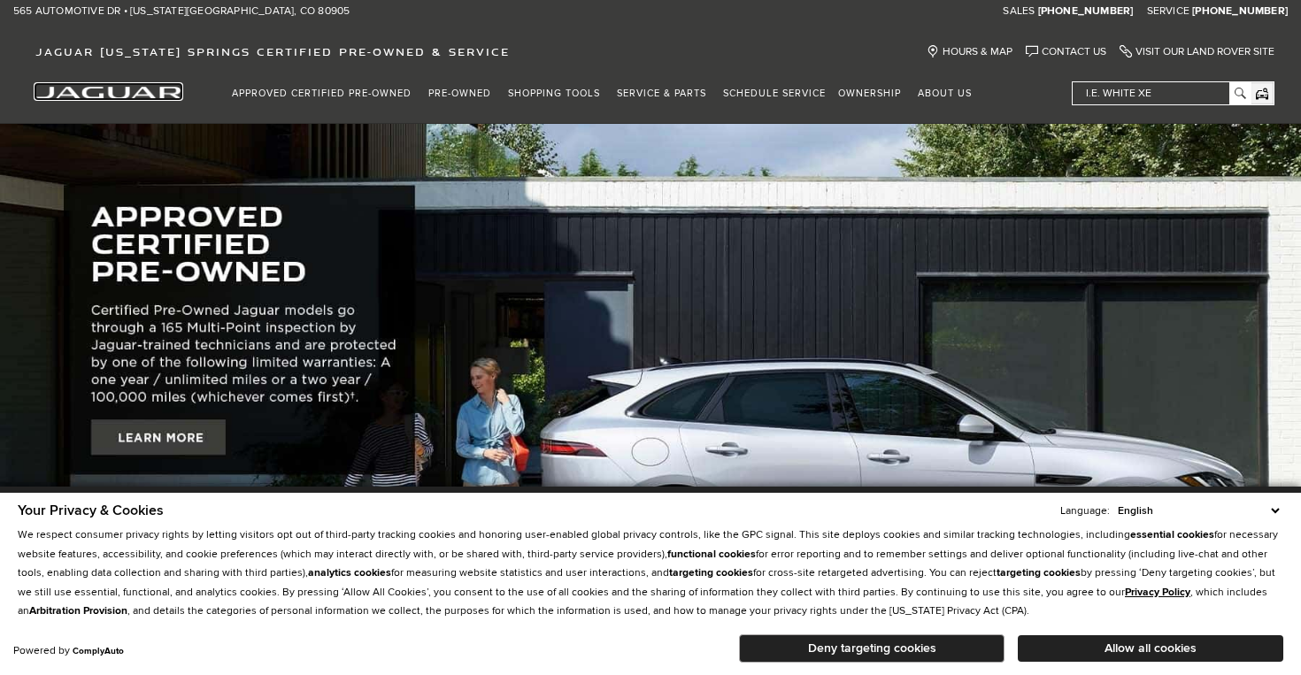
click at [131, 92] on img "jaguar" at bounding box center [108, 93] width 146 height 12
click at [937, 644] on button "Deny targeting cookies" at bounding box center [872, 649] width 266 height 28
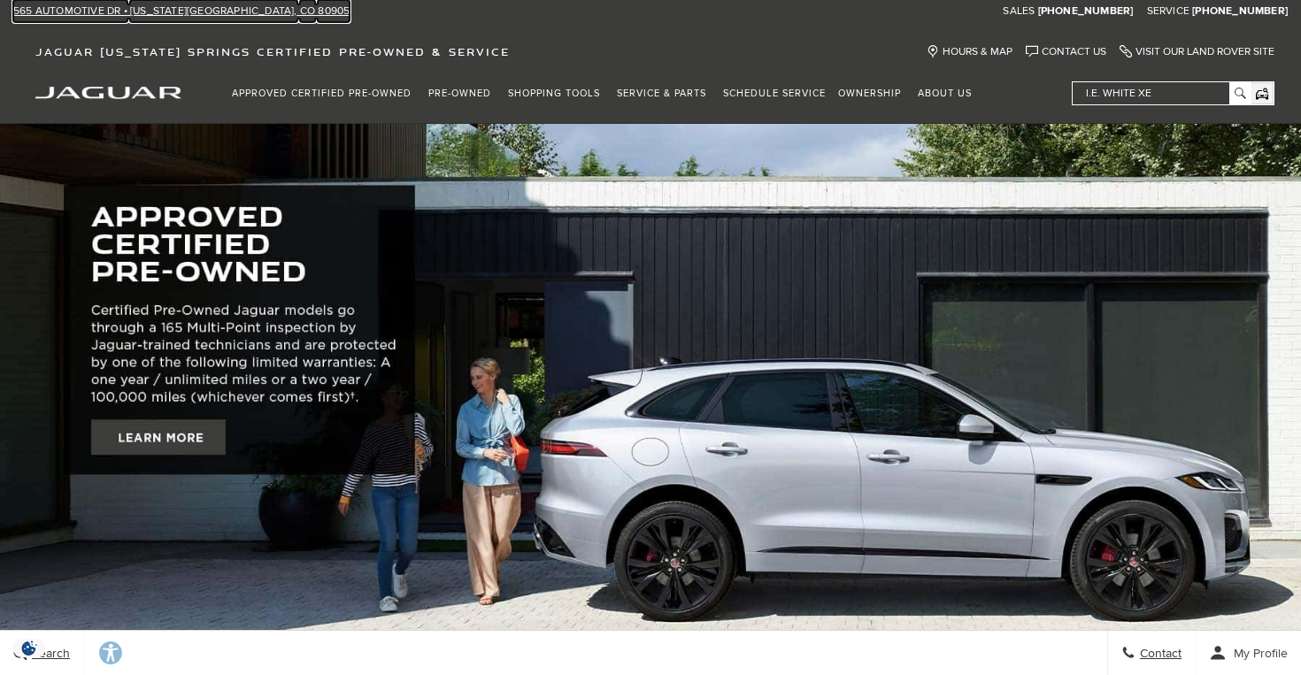
click at [23, 2] on span "565 Automotive Dr •" at bounding box center [70, 11] width 114 height 22
